Goal: Information Seeking & Learning: Learn about a topic

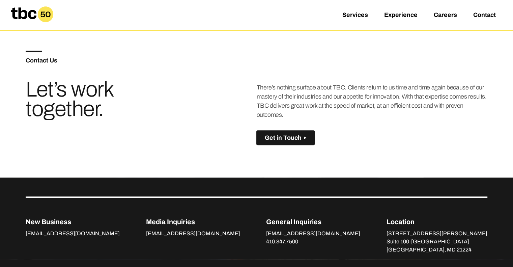
scroll to position [493, 0]
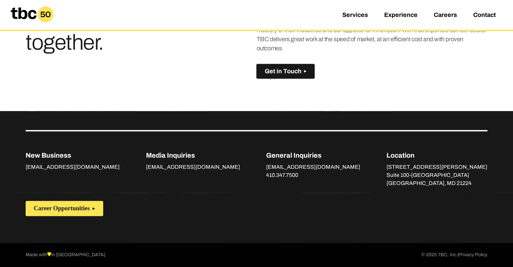
click at [492, 20] on div "Services Experience Careers Contact" at bounding box center [256, 15] width 513 height 30
click at [493, 18] on link "Contact" at bounding box center [484, 15] width 23 height 8
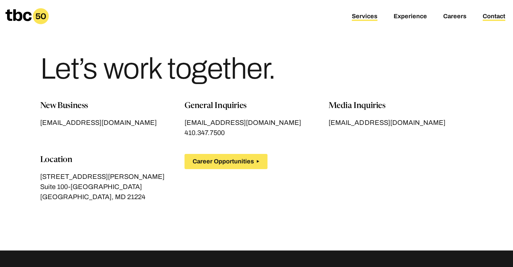
click at [375, 14] on link "Services" at bounding box center [365, 17] width 26 height 8
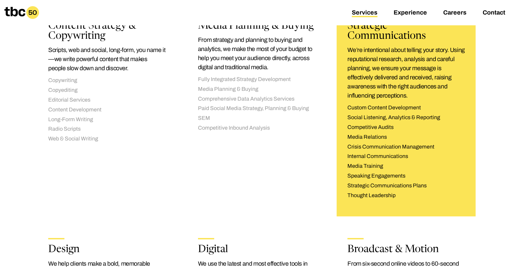
scroll to position [406, 0]
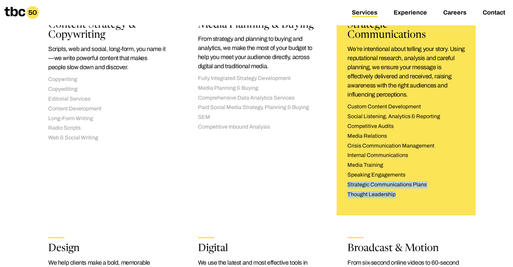
drag, startPoint x: 387, startPoint y: 186, endPoint x: 337, endPoint y: 170, distance: 53.2
click at [337, 170] on div "Strategic Communications We’re intentional about telling your story. Using repu…" at bounding box center [406, 109] width 139 height 213
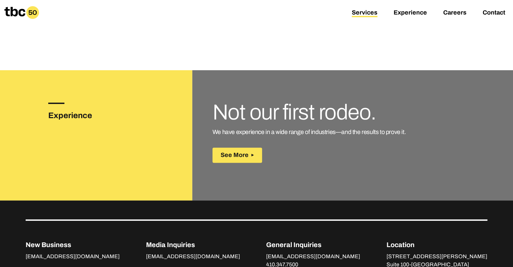
scroll to position [912, 0]
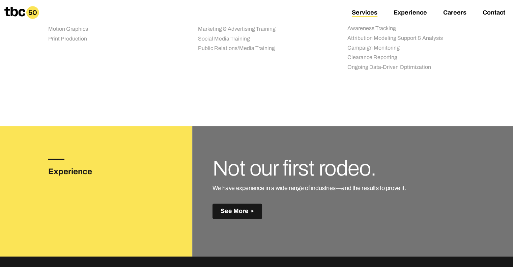
click at [243, 205] on button "See More" at bounding box center [237, 210] width 50 height 15
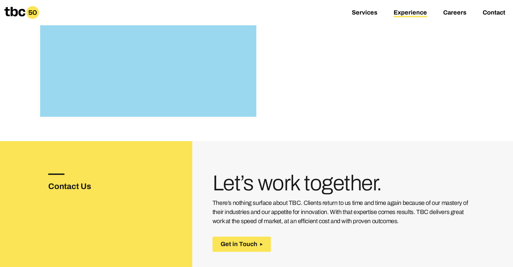
scroll to position [877, 0]
